Goal: Book appointment/travel/reservation

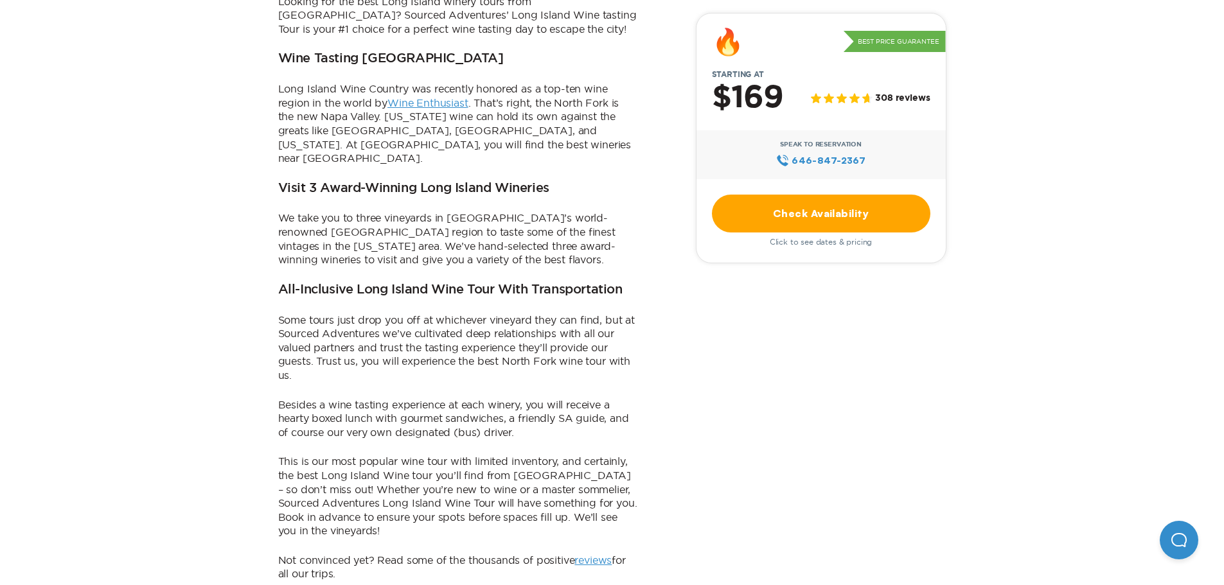
scroll to position [514, 0]
click at [815, 220] on link "Check Availability" at bounding box center [821, 214] width 218 height 38
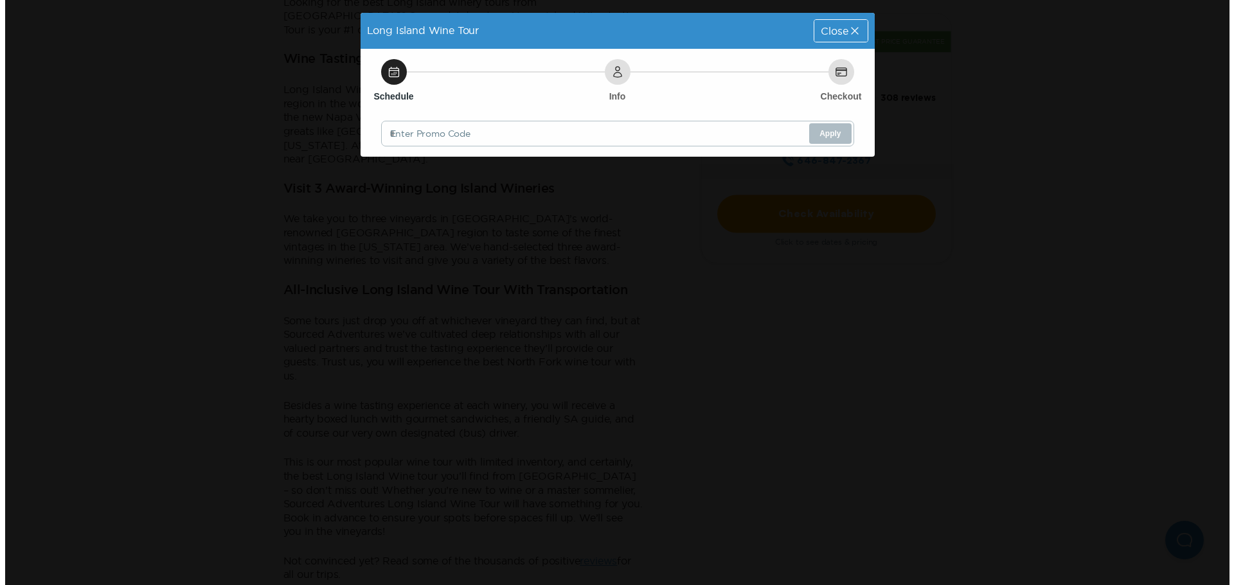
scroll to position [0, 0]
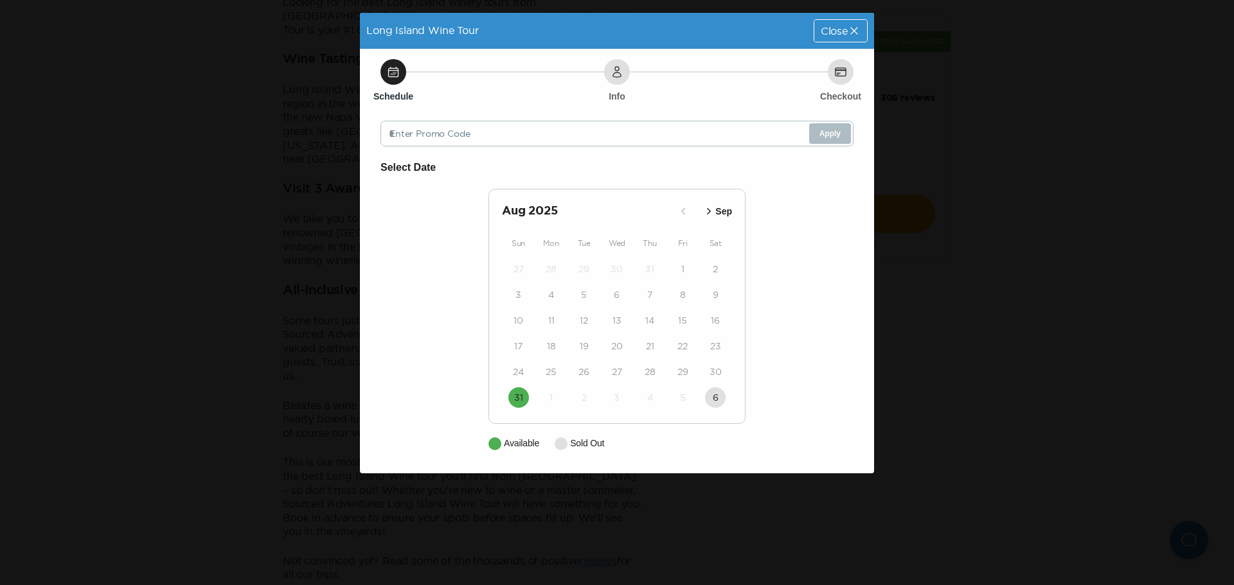
click at [712, 215] on icon "button" at bounding box center [708, 211] width 13 height 13
click at [712, 215] on icon "button" at bounding box center [710, 211] width 13 height 13
click at [783, 226] on div "Select Date [DATE] Sep Nov Sun Mon Tue Wed Thu Fri Sat 28 29 30 1 2 3 4 5 6 7 8…" at bounding box center [616, 304] width 473 height 291
click at [658, 453] on div "Schedule Info Checkout Enter Promo Code Apply Select Date [DATE] Sep Nov Sun Mo…" at bounding box center [617, 261] width 514 height 425
click at [670, 219] on button "Sep" at bounding box center [674, 211] width 37 height 21
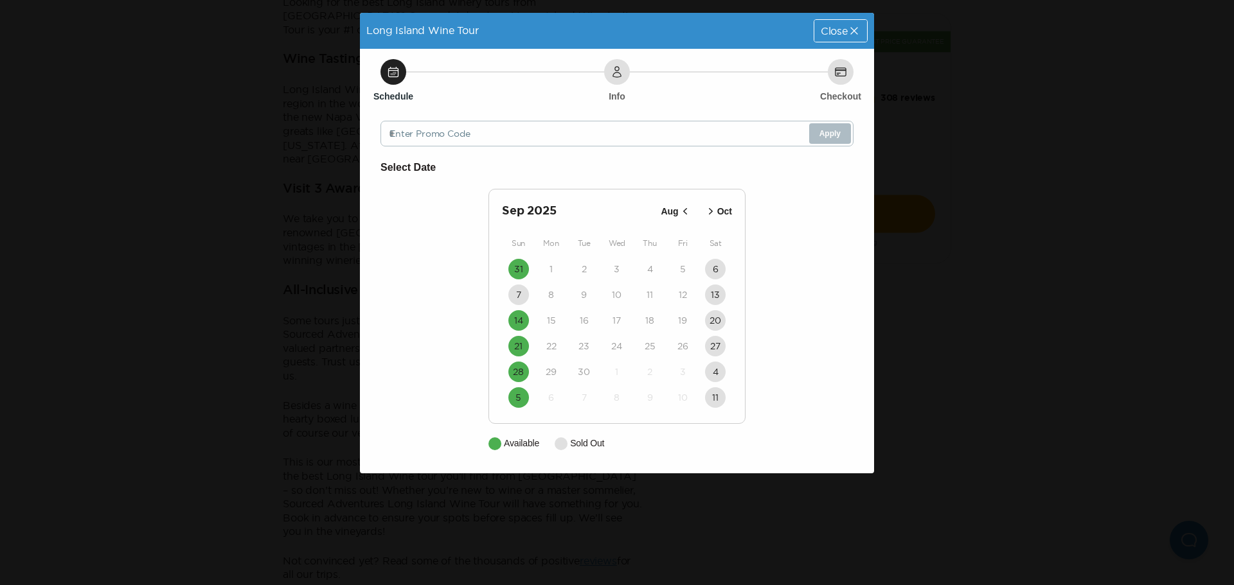
click at [721, 215] on p "Oct" at bounding box center [724, 211] width 15 height 13
click at [510, 323] on button "12" at bounding box center [518, 320] width 21 height 21
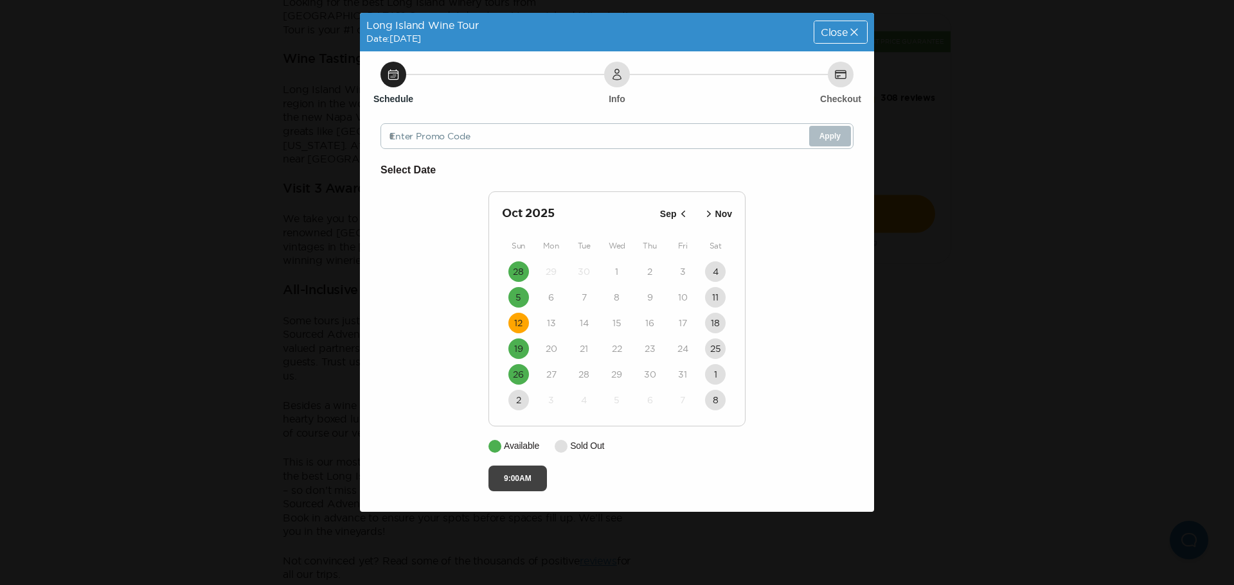
click at [524, 475] on button "9:00AM" at bounding box center [517, 479] width 58 height 26
